Goal: Information Seeking & Learning: Learn about a topic

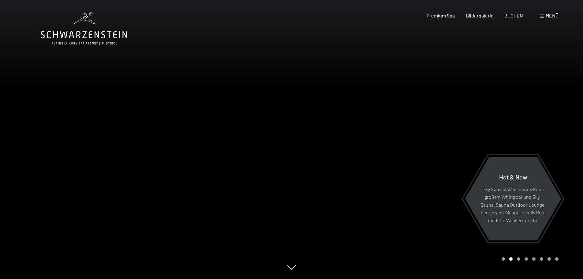
click at [543, 13] on div "Menü" at bounding box center [549, 15] width 19 height 7
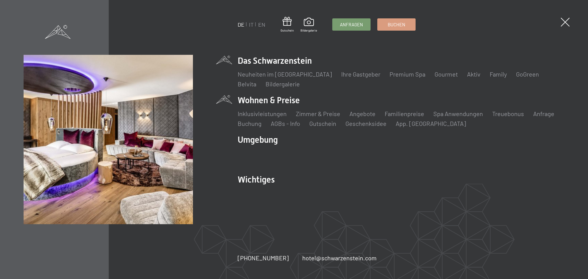
click at [330, 110] on li "Zimmer & Preise Liste" at bounding box center [318, 113] width 44 height 9
click at [327, 112] on link "Zimmer & Preise" at bounding box center [318, 113] width 44 height 7
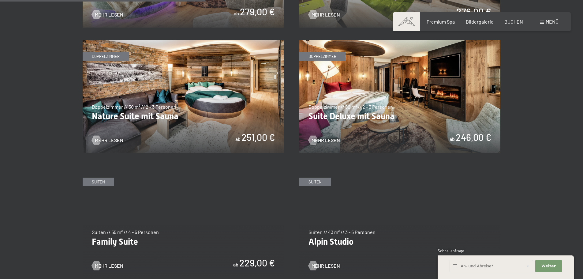
scroll to position [612, 0]
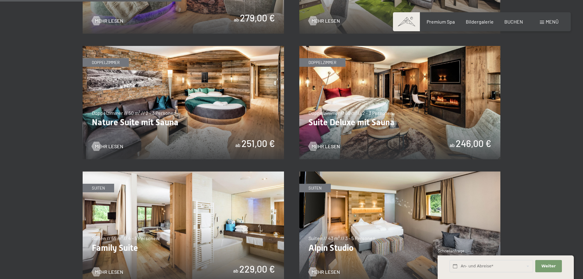
click at [232, 122] on img at bounding box center [183, 102] width 201 height 113
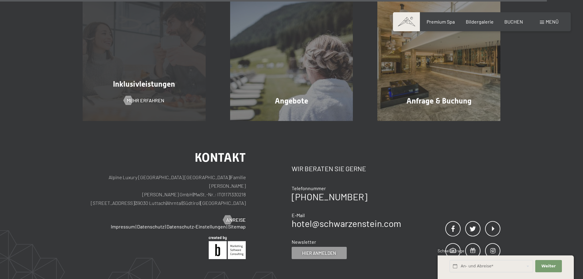
scroll to position [1992, 0]
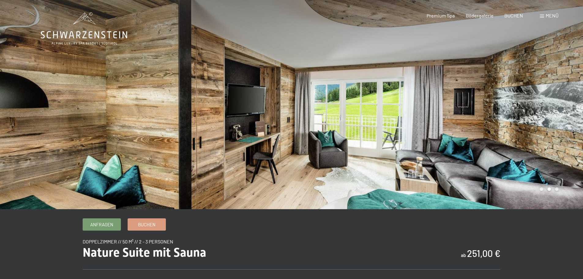
click at [541, 117] on div at bounding box center [438, 104] width 292 height 209
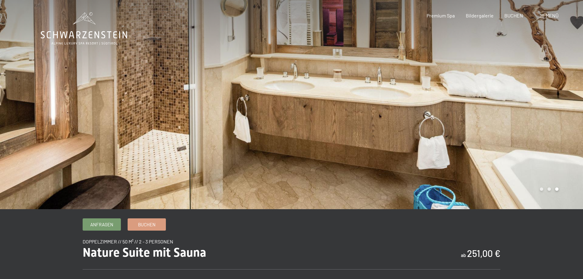
click at [540, 117] on div at bounding box center [438, 104] width 292 height 209
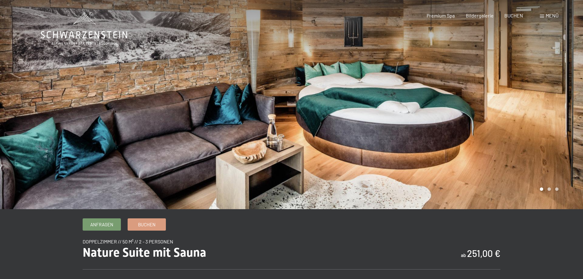
click at [538, 117] on div at bounding box center [438, 104] width 292 height 209
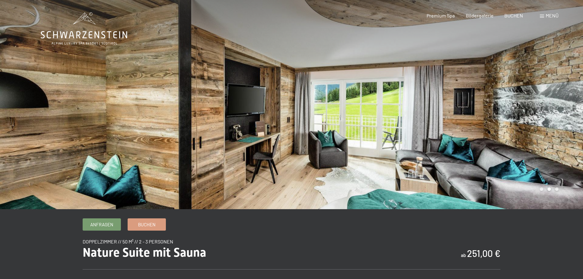
click at [538, 117] on div at bounding box center [438, 104] width 292 height 209
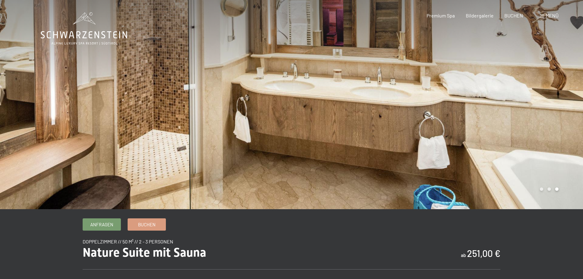
click at [538, 117] on div at bounding box center [438, 104] width 292 height 209
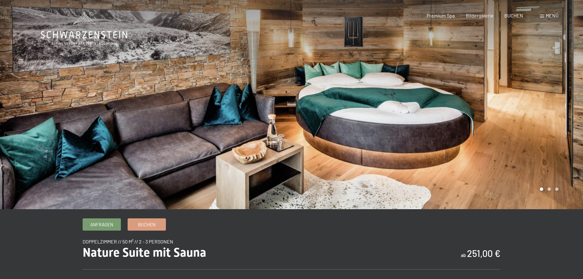
click at [538, 118] on div at bounding box center [438, 104] width 292 height 209
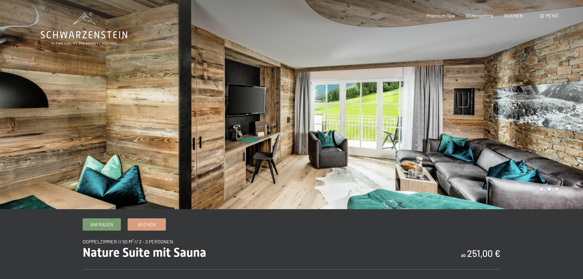
click at [538, 118] on div at bounding box center [438, 104] width 292 height 209
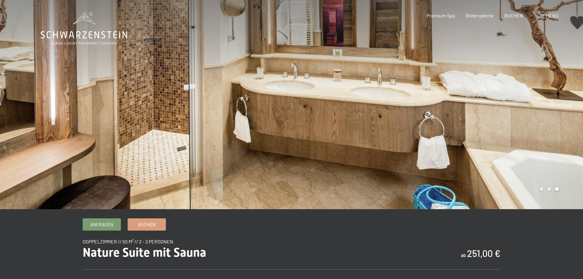
click at [538, 118] on div at bounding box center [438, 104] width 292 height 209
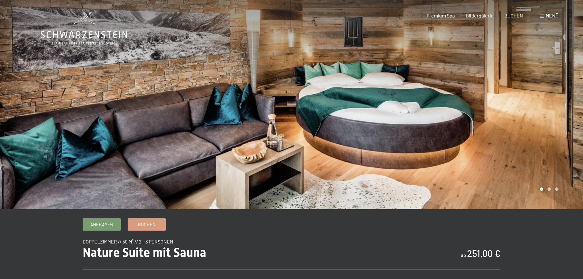
click at [538, 118] on div at bounding box center [438, 104] width 292 height 209
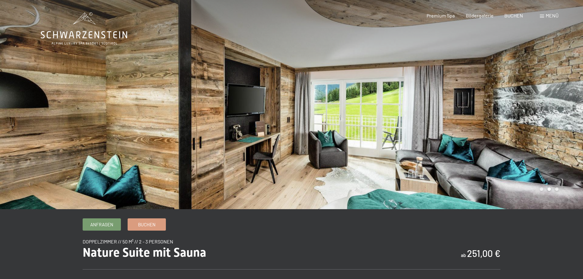
click at [538, 118] on div at bounding box center [438, 104] width 292 height 209
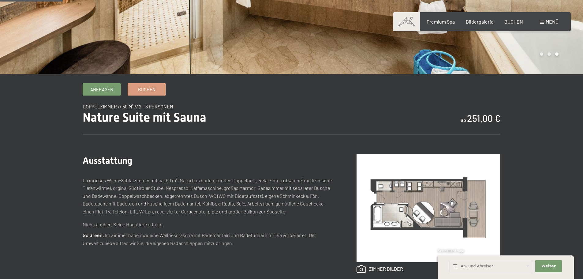
scroll to position [153, 0]
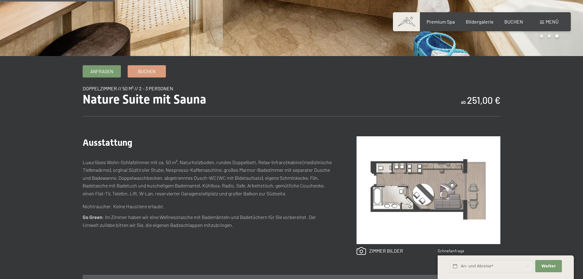
click at [415, 186] on img at bounding box center [429, 190] width 144 height 108
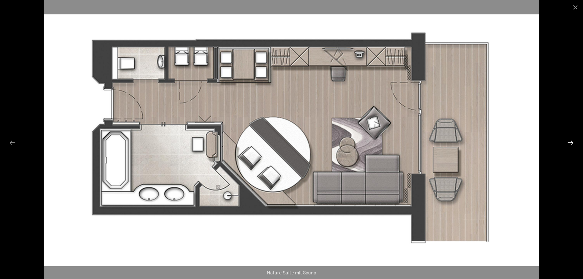
click at [570, 139] on button "Next slide" at bounding box center [570, 142] width 13 height 12
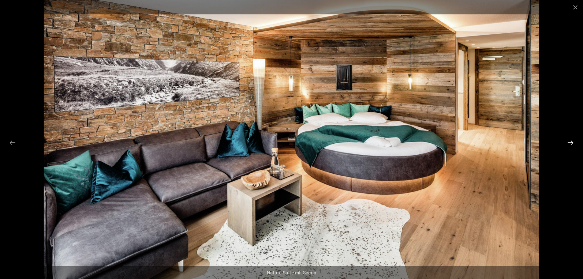
click at [567, 143] on button "Next slide" at bounding box center [570, 142] width 13 height 12
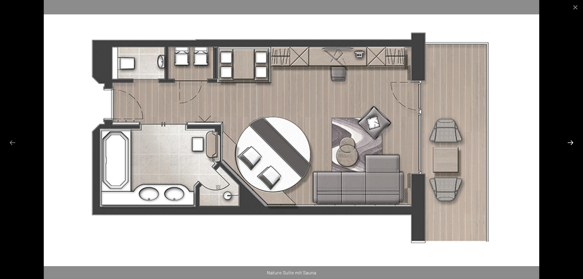
click at [567, 143] on button "Next slide" at bounding box center [570, 142] width 13 height 12
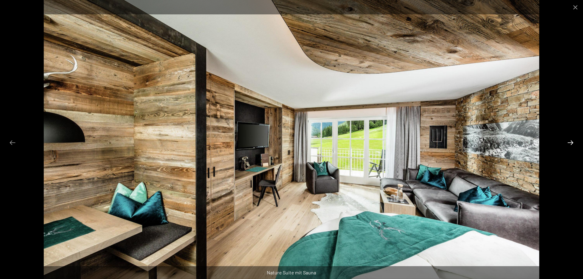
click at [567, 143] on button "Next slide" at bounding box center [570, 142] width 13 height 12
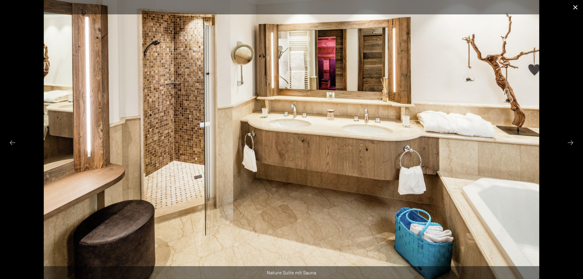
click at [575, 10] on button "Close gallery" at bounding box center [575, 7] width 15 height 14
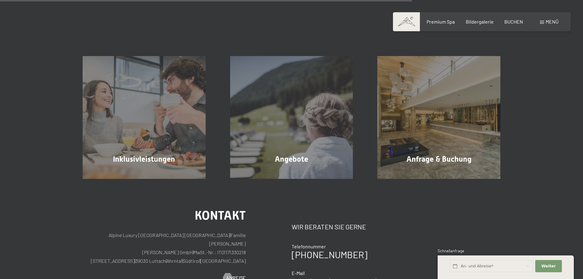
scroll to position [469, 0]
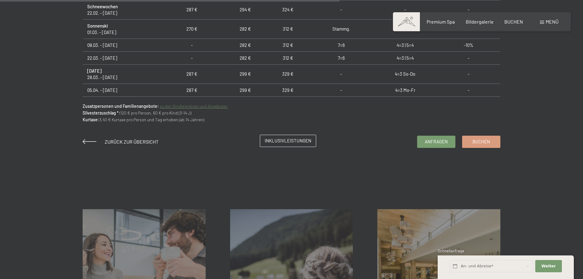
click at [277, 144] on span "Inklusivleistungen" at bounding box center [288, 140] width 47 height 6
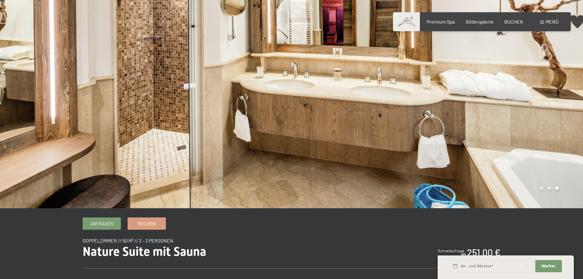
scroll to position [0, 0]
